Goal: Task Accomplishment & Management: Manage account settings

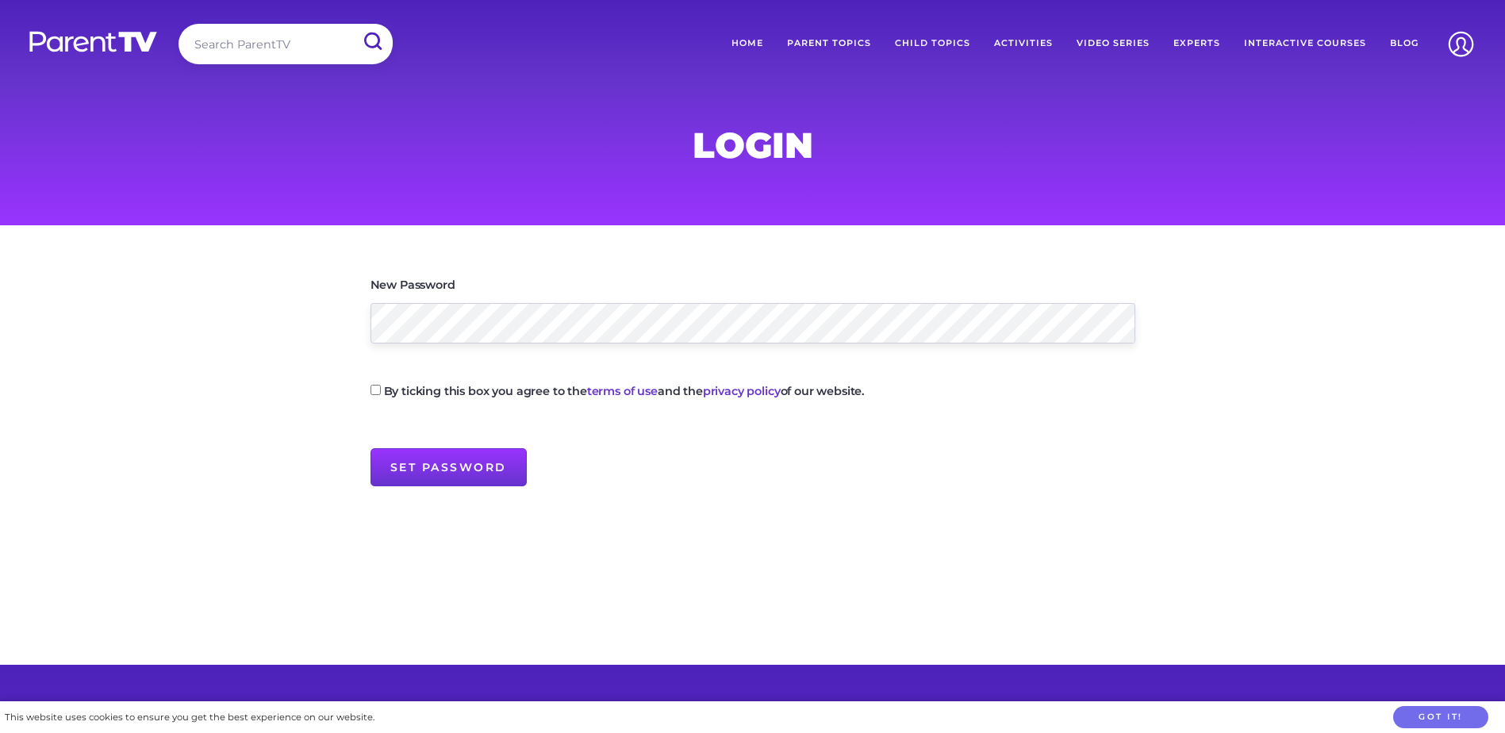
click at [375, 394] on input "By ticking this box you agree to the terms of use and the privacy policy of our…" at bounding box center [376, 390] width 10 height 10
checkbox input "true"
click at [434, 485] on input "Set Password" at bounding box center [449, 467] width 156 height 38
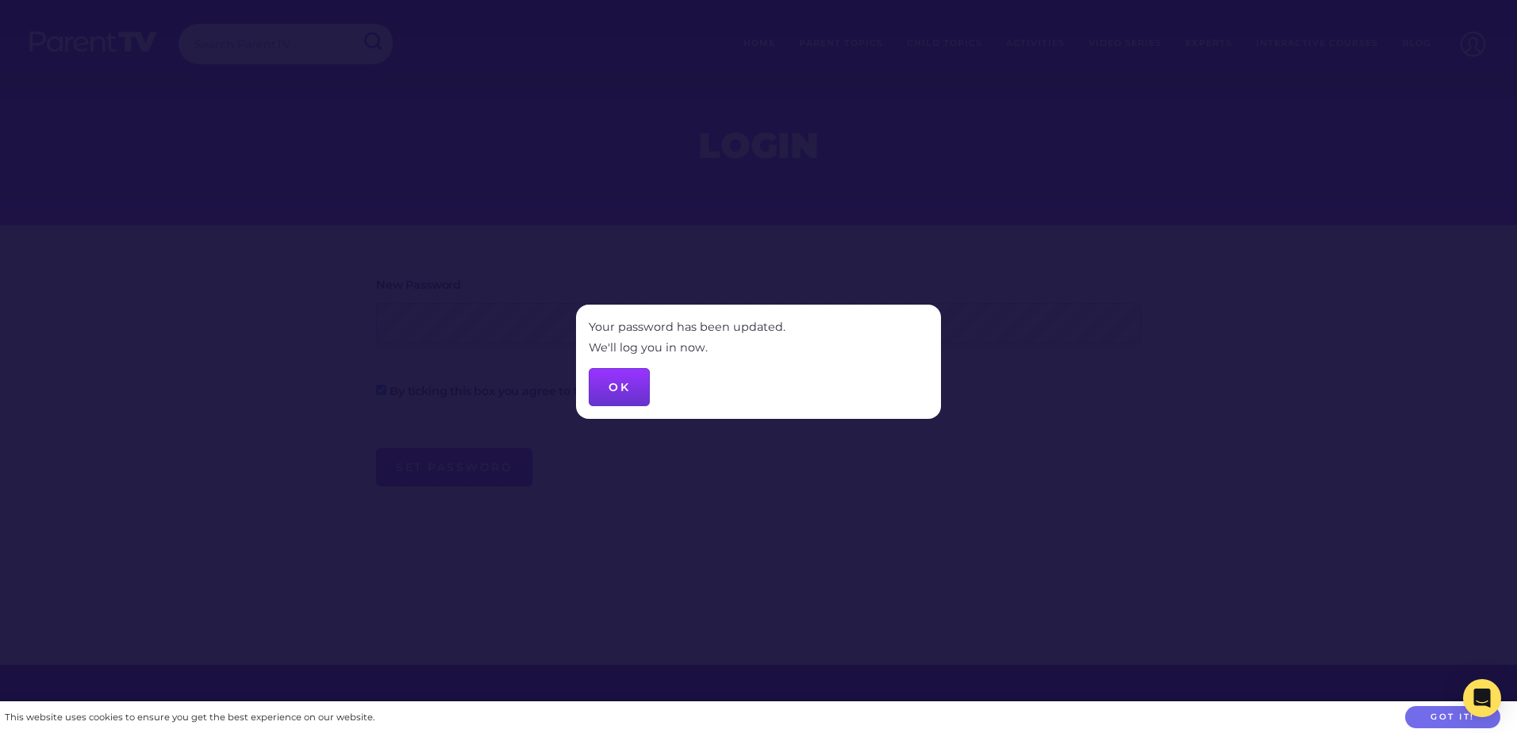
click at [620, 390] on button "OK" at bounding box center [619, 387] width 61 height 38
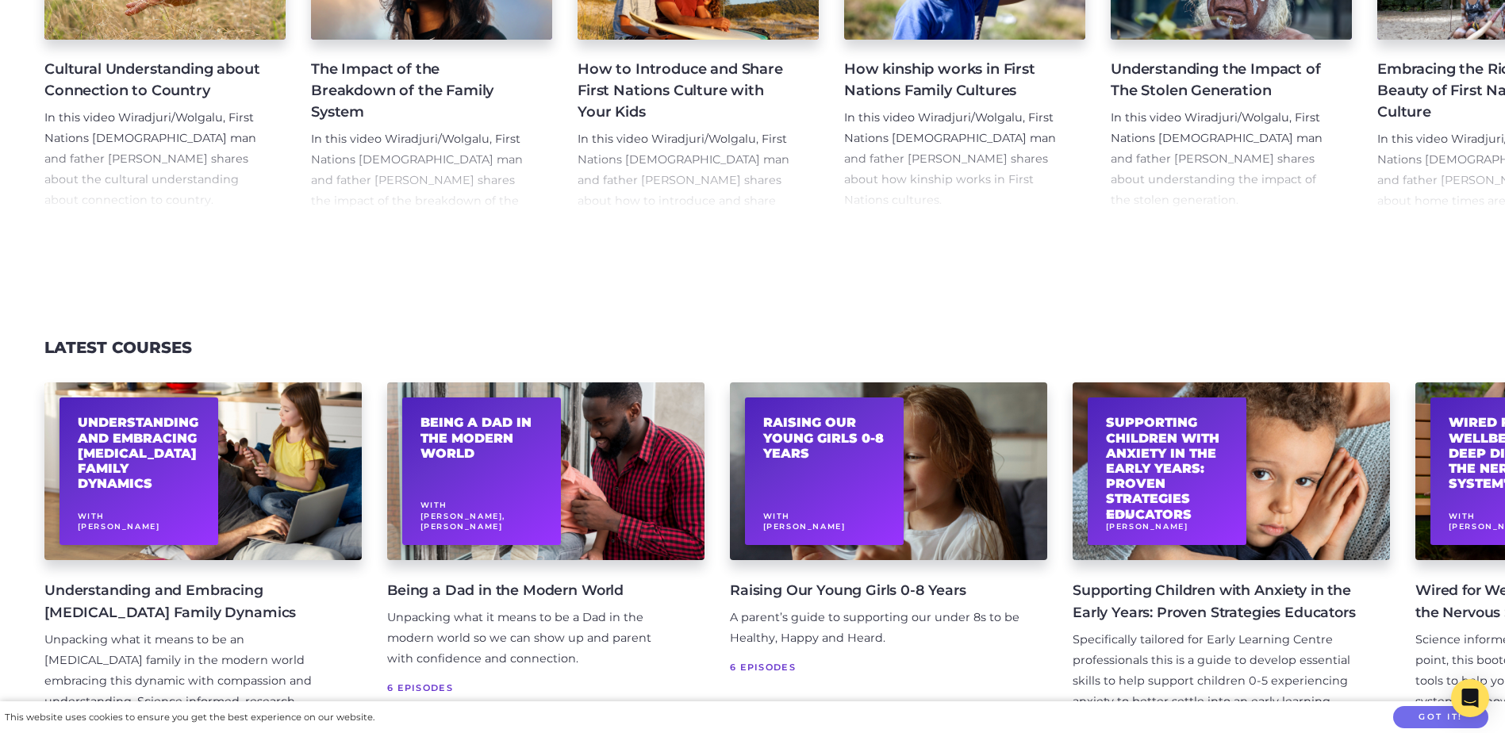
scroll to position [2539, 0]
